Goal: Information Seeking & Learning: Find specific fact

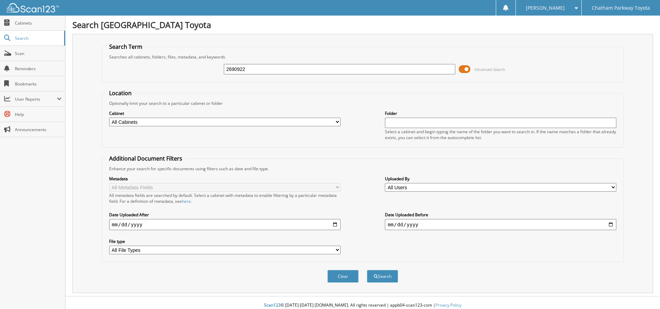
type input "2690922"
click at [367, 270] on button "Search" at bounding box center [382, 276] width 31 height 13
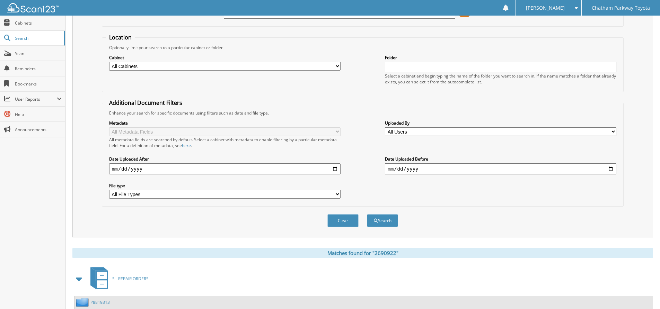
scroll to position [116, 0]
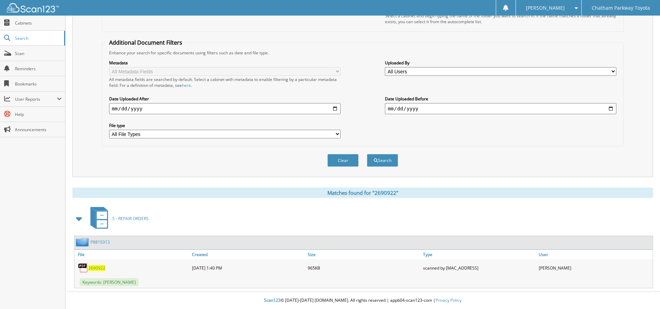
click at [100, 267] on span "2690922" at bounding box center [96, 268] width 17 height 6
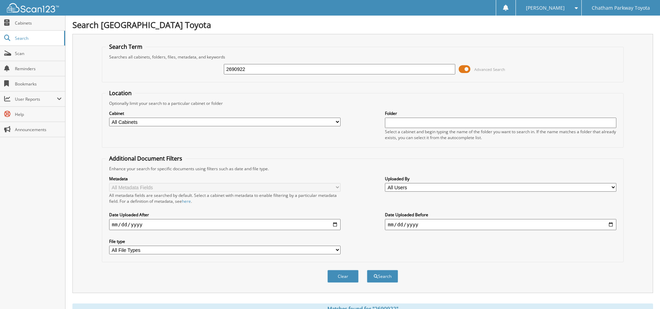
scroll to position [35, 0]
